Goal: Information Seeking & Learning: Understand process/instructions

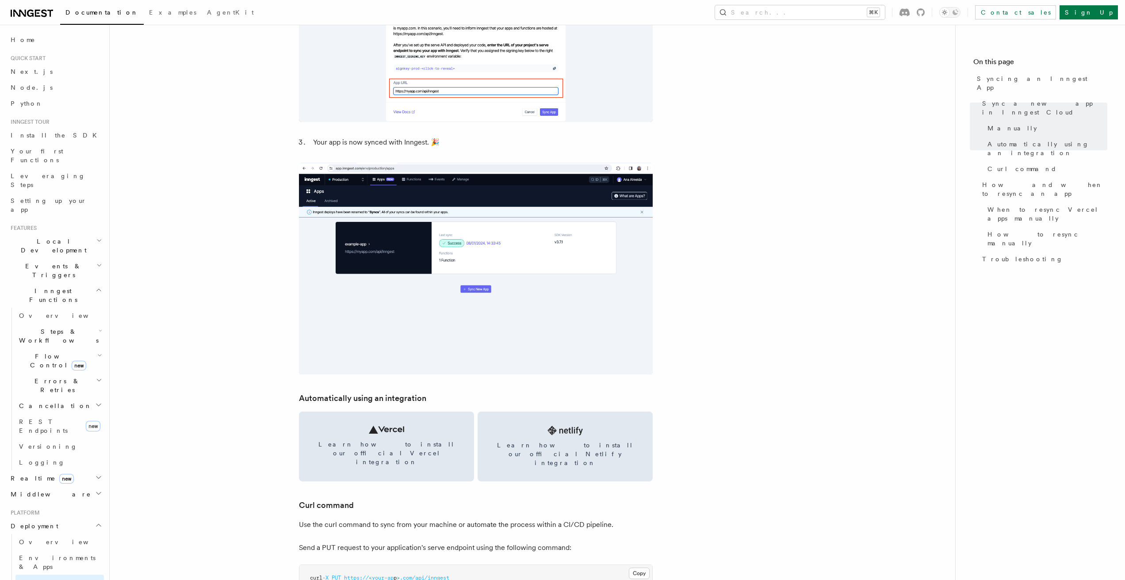
click at [59, 237] on span "Local Development" at bounding box center [51, 246] width 89 height 18
click at [47, 258] on link "Overview" at bounding box center [59, 266] width 88 height 16
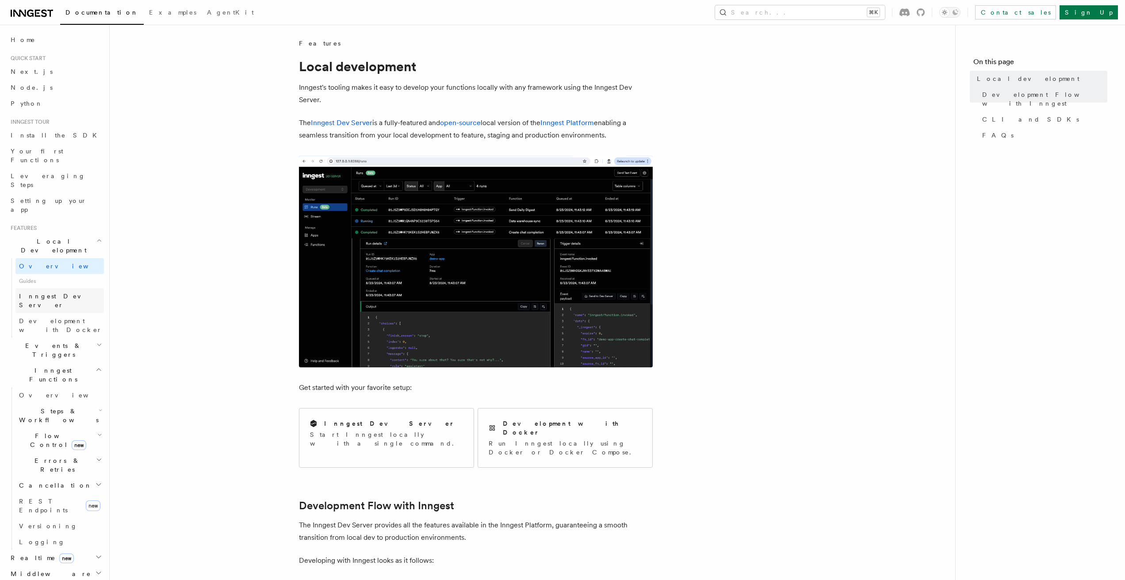
click at [65, 293] on span "Inngest Dev Server" at bounding box center [57, 301] width 76 height 16
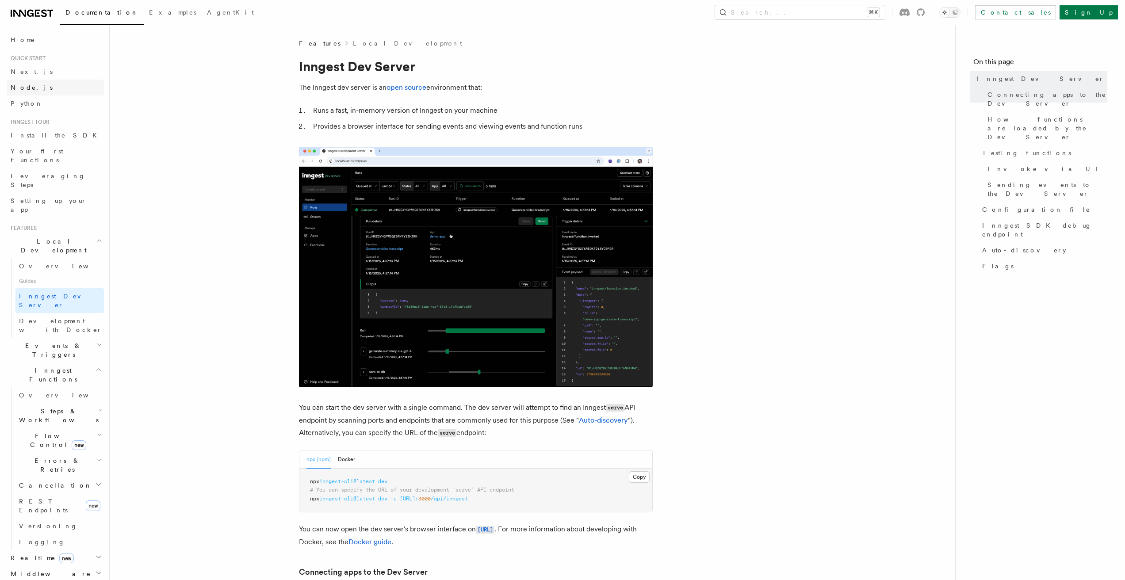
click at [26, 84] on span "Node.js" at bounding box center [32, 87] width 42 height 7
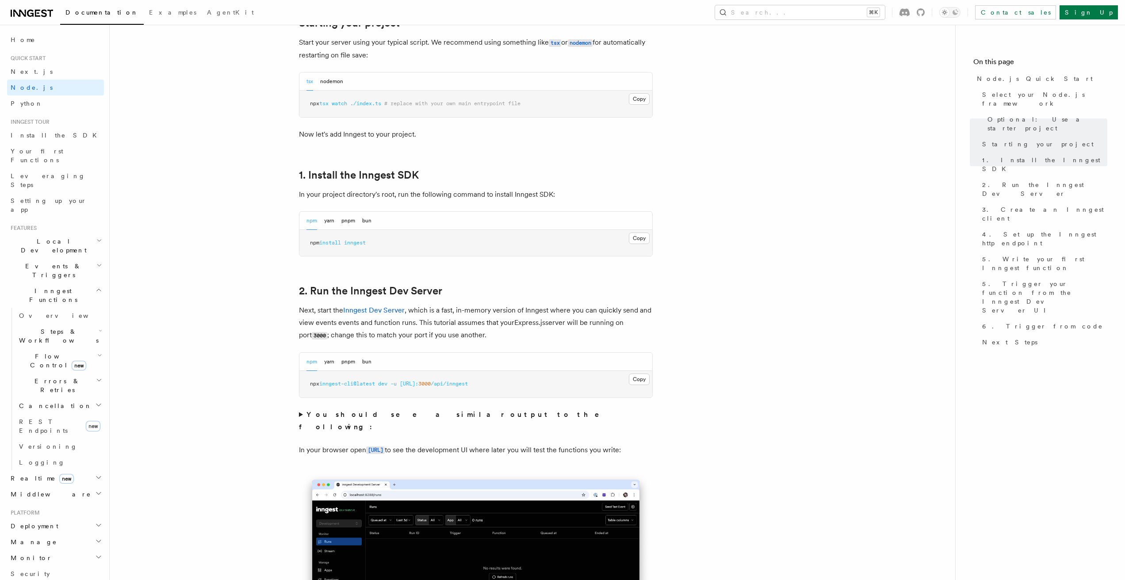
scroll to position [441, 0]
click at [366, 243] on span "inngest" at bounding box center [355, 243] width 22 height 6
copy span "inngest"
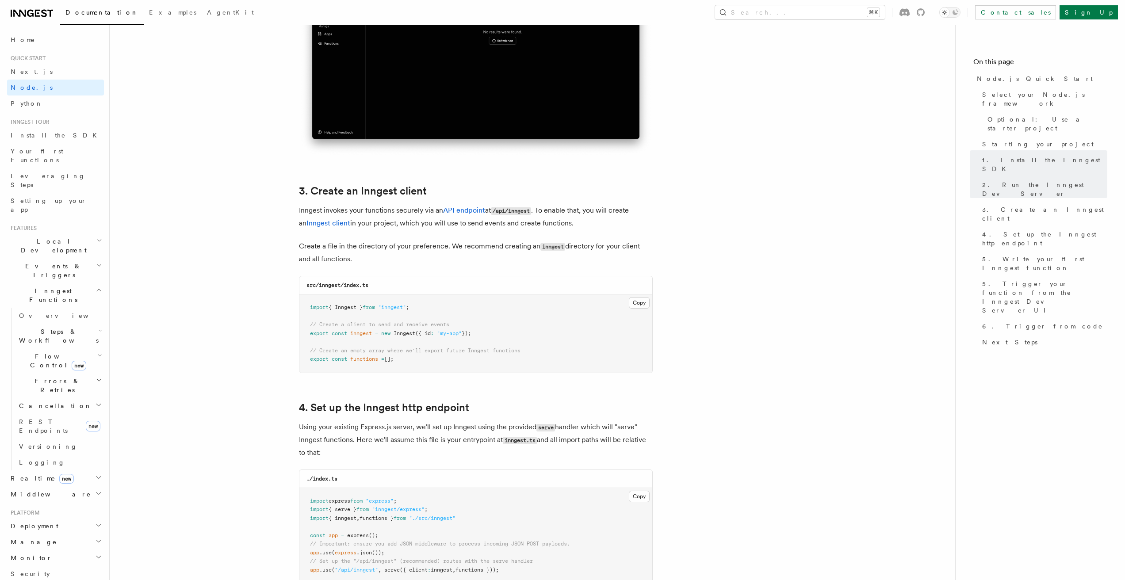
scroll to position [980, 0]
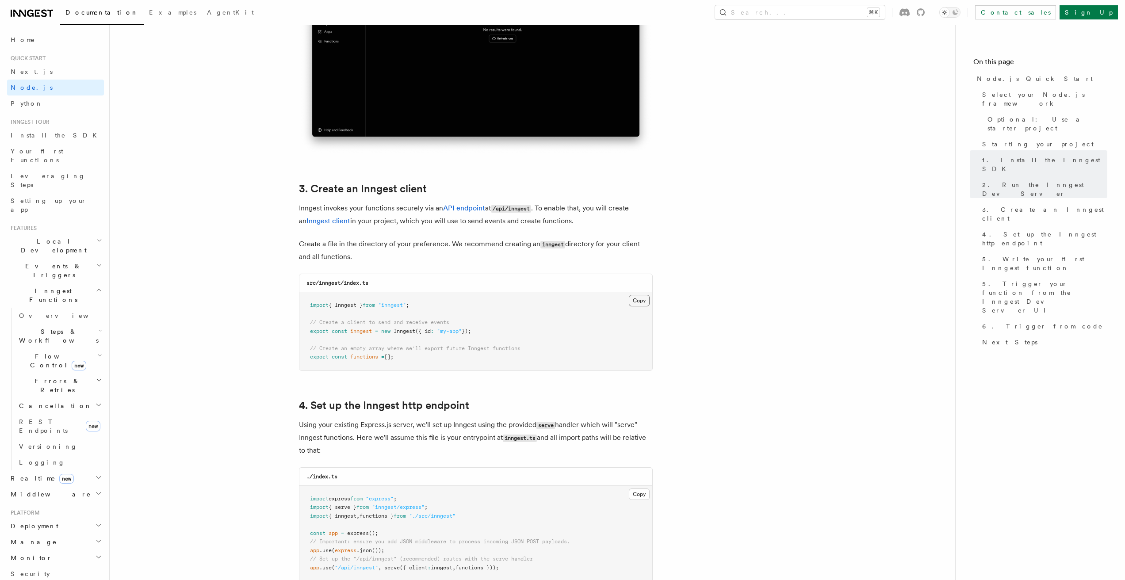
click at [642, 297] on button "Copy Copied" at bounding box center [639, 300] width 21 height 11
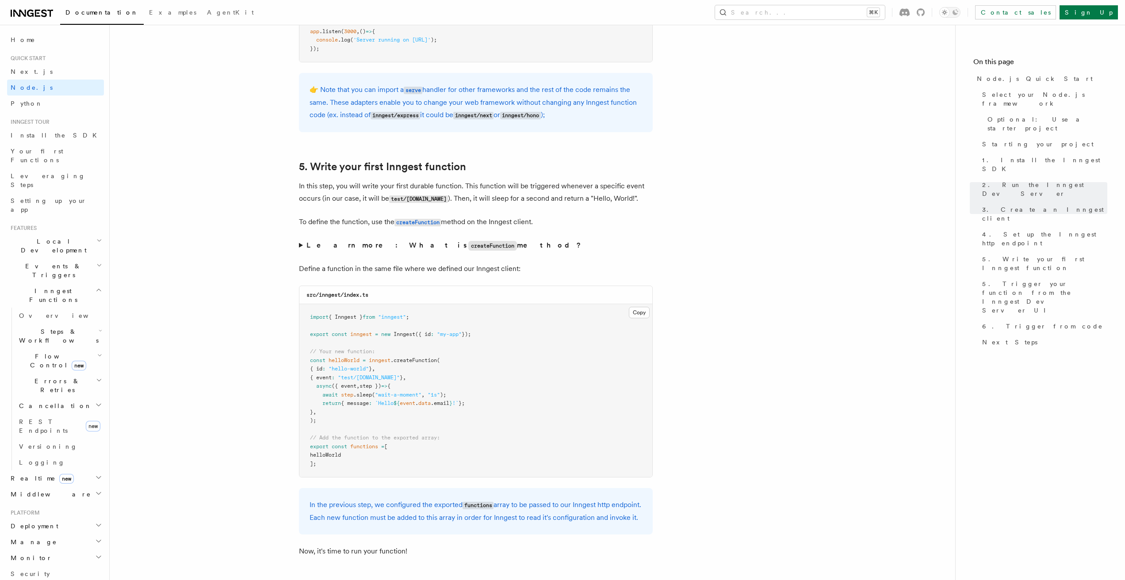
scroll to position [1541, 0]
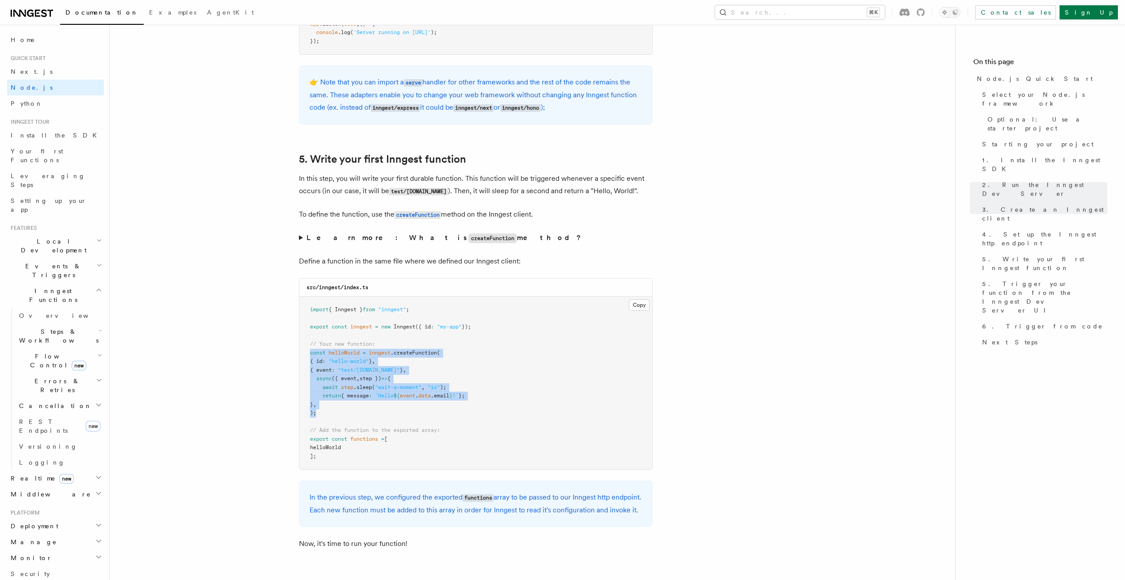
drag, startPoint x: 322, startPoint y: 420, endPoint x: 301, endPoint y: 357, distance: 66.0
click at [301, 357] on pre "import { Inngest } from "inngest" ; export const inngest = new Inngest ({ id : …" at bounding box center [475, 383] width 353 height 173
copy code "const helloWorld = inngest .createFunction ( { id : "hello-world" } , { event :…"
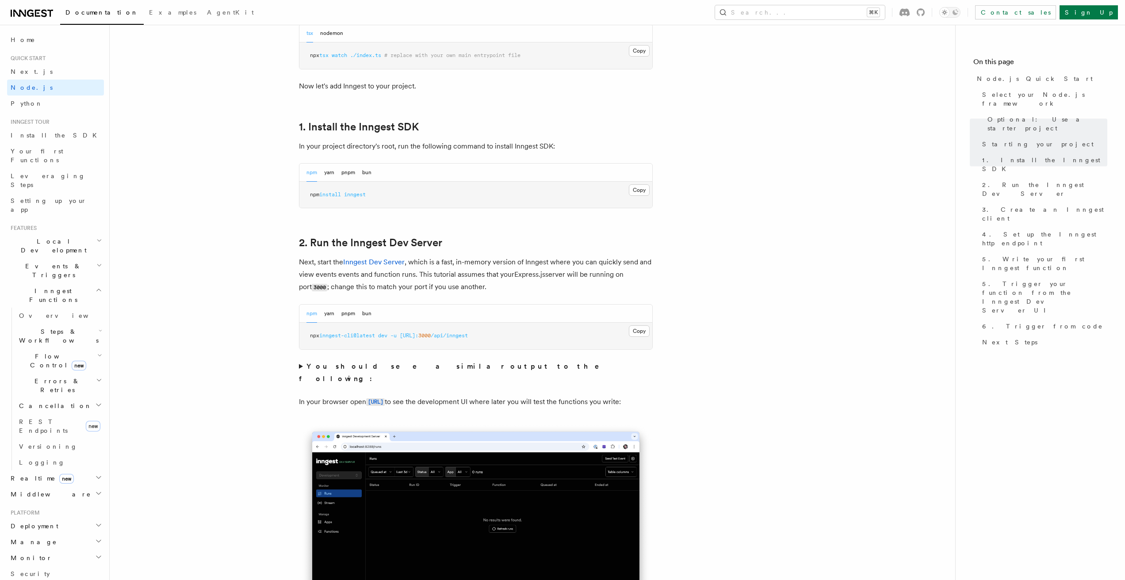
scroll to position [486, 0]
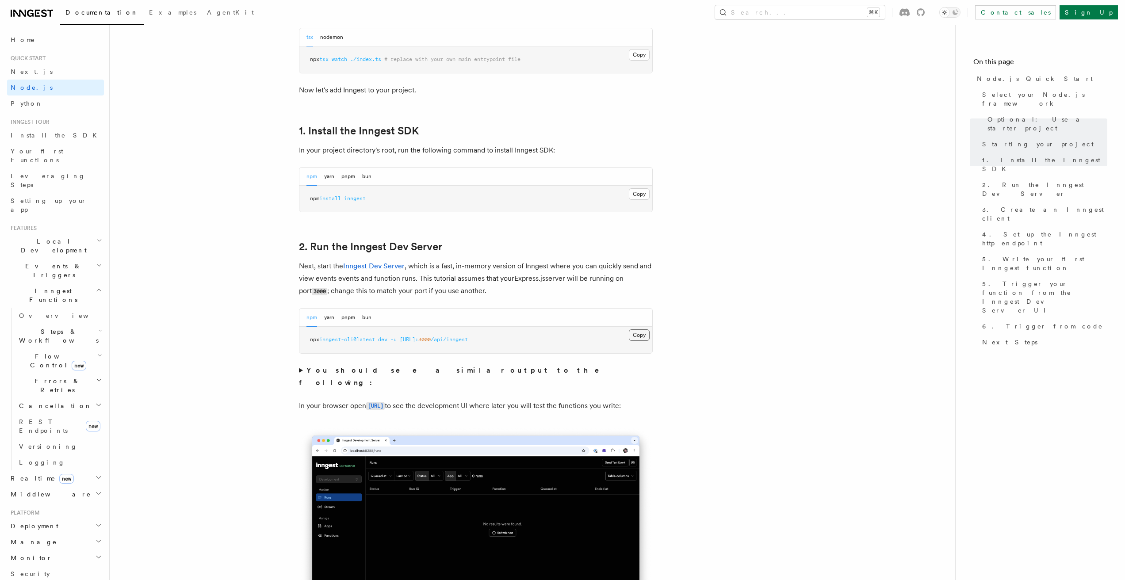
click at [638, 334] on button "Copy Copied" at bounding box center [639, 335] width 21 height 11
